Goal: Find specific page/section: Find specific page/section

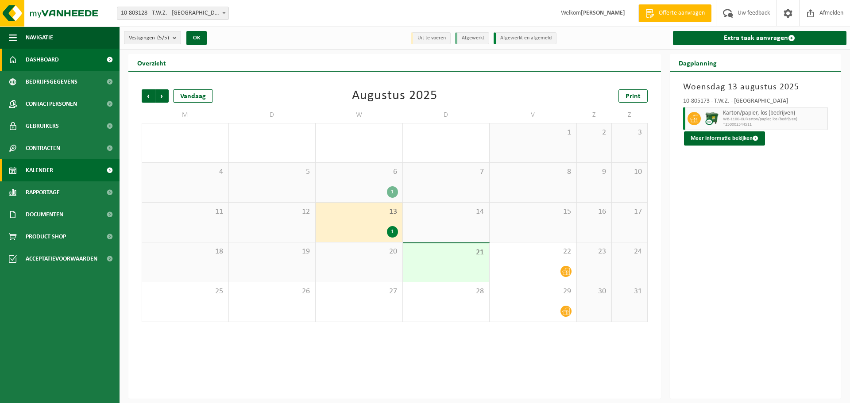
click at [42, 59] on span "Dashboard" at bounding box center [42, 60] width 33 height 22
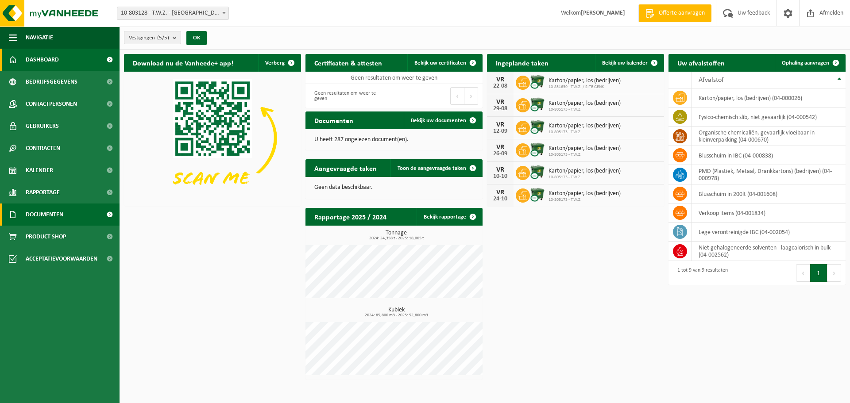
click at [44, 216] on span "Documenten" at bounding box center [45, 215] width 38 height 22
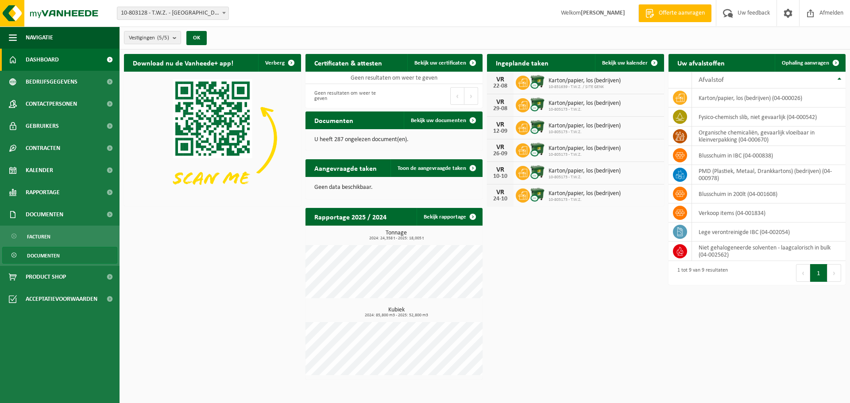
click at [62, 254] on link "Documenten" at bounding box center [59, 255] width 115 height 17
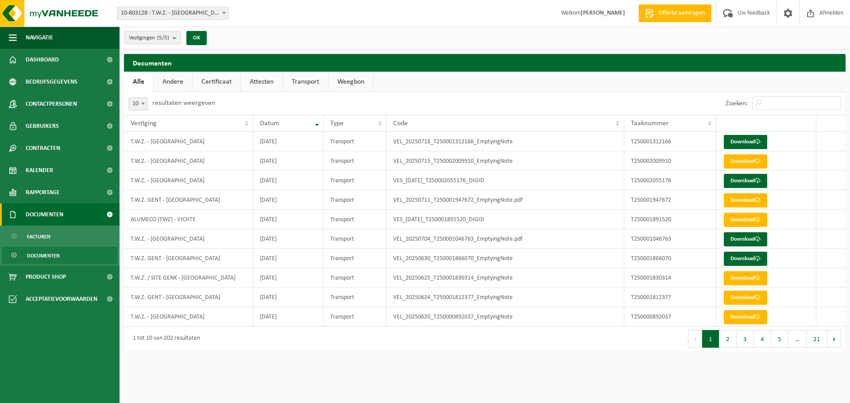
click at [45, 221] on span "Documenten" at bounding box center [45, 215] width 38 height 22
